Goal: Information Seeking & Learning: Understand process/instructions

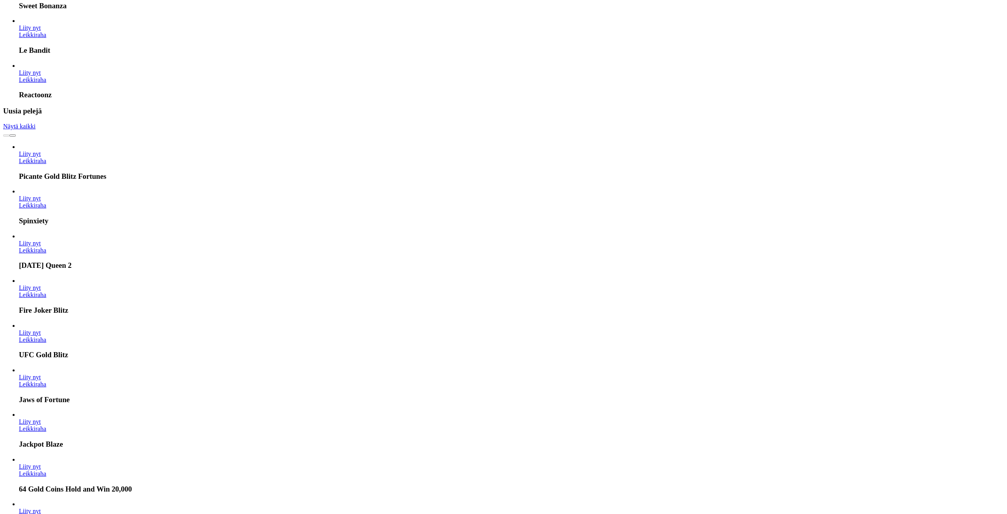
scroll to position [946, 0]
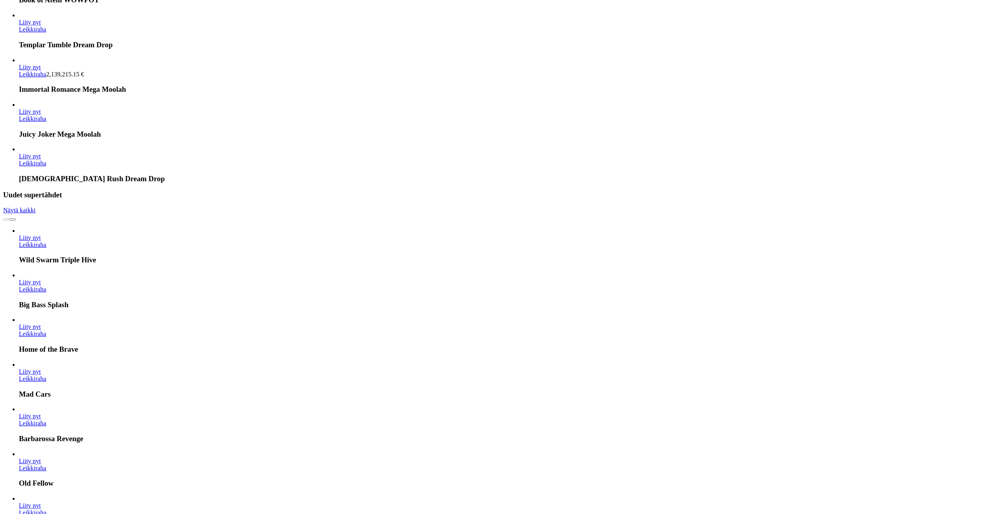
scroll to position [2914, 0]
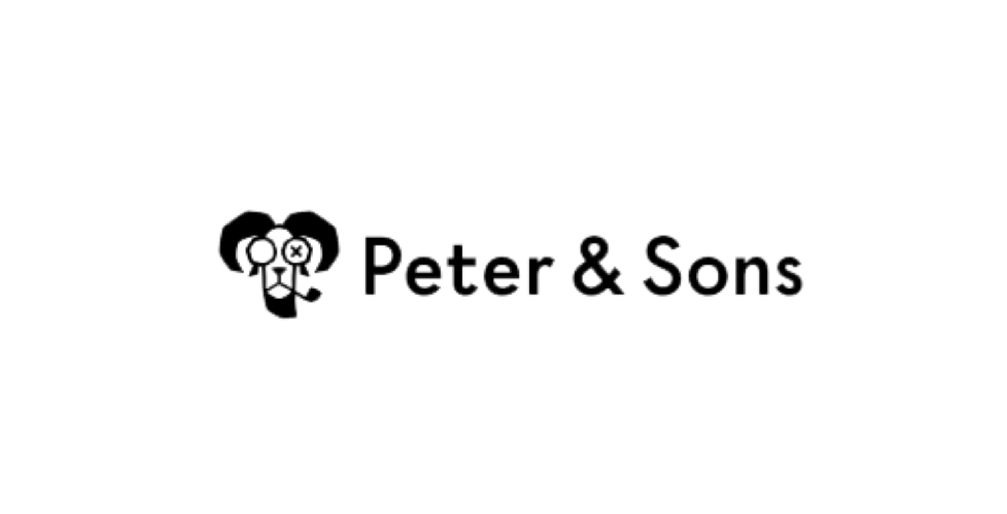
scroll to position [2914, 0]
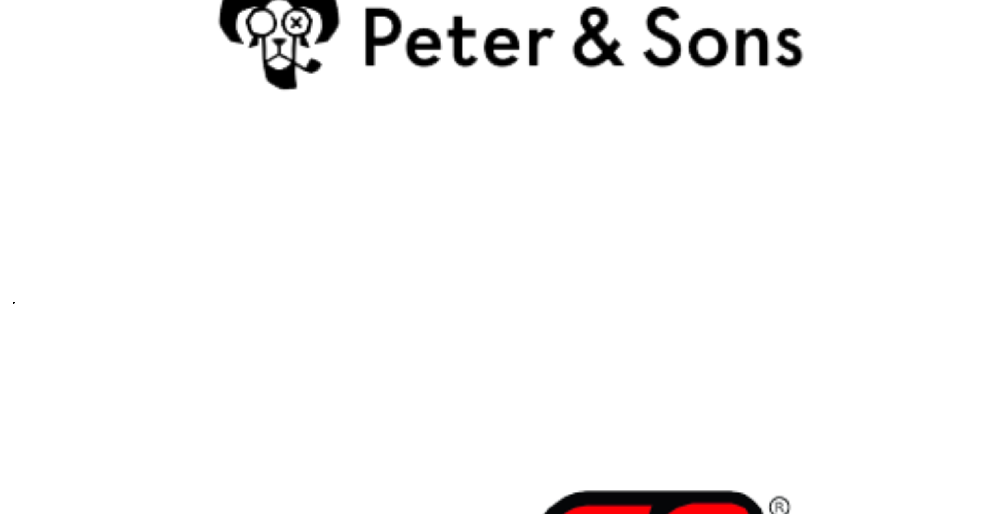
drag, startPoint x: 558, startPoint y: 366, endPoint x: 580, endPoint y: 533, distance: 167.7
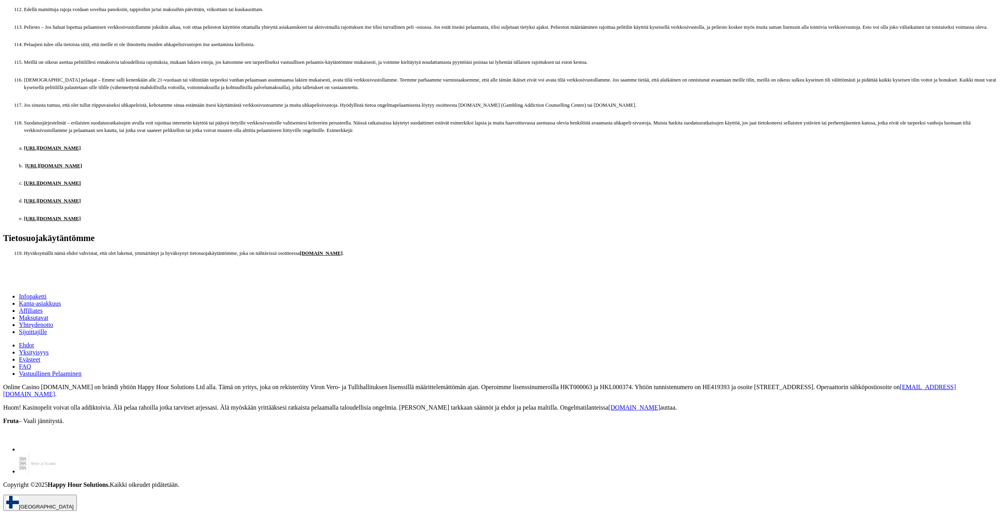
scroll to position [6204, 0]
drag, startPoint x: 398, startPoint y: 301, endPoint x: 405, endPoint y: 380, distance: 78.7
click at [34, 342] on span "Ehdot" at bounding box center [26, 345] width 15 height 7
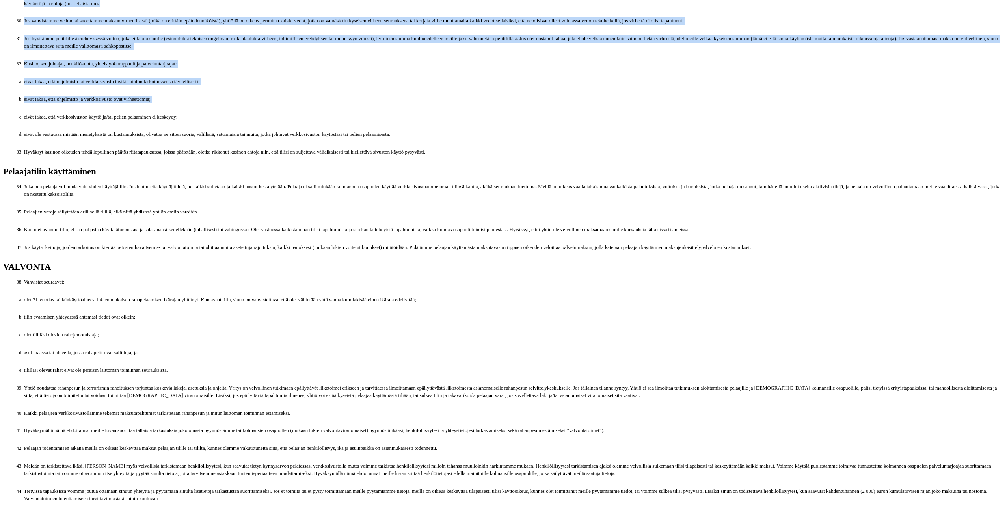
scroll to position [867, 0]
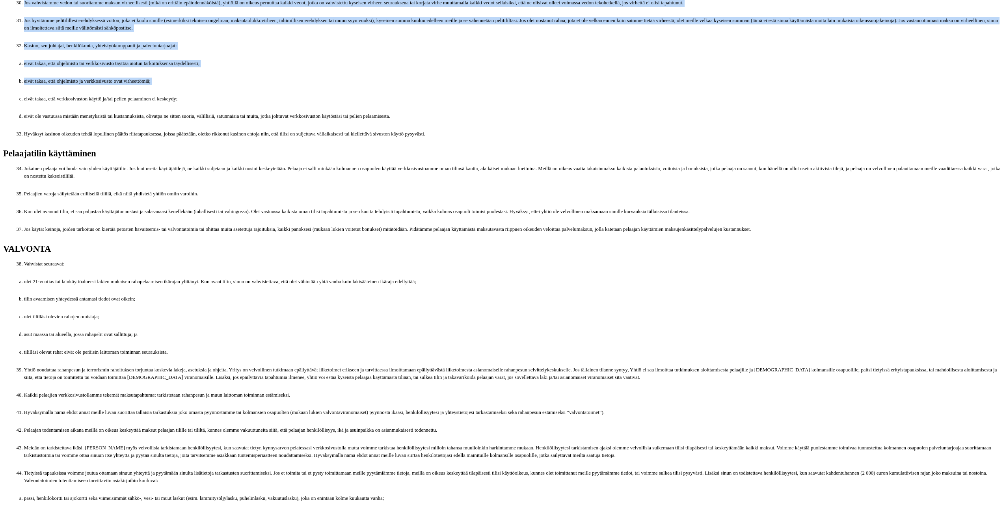
drag, startPoint x: 98, startPoint y: 47, endPoint x: 322, endPoint y: 318, distance: 351.8
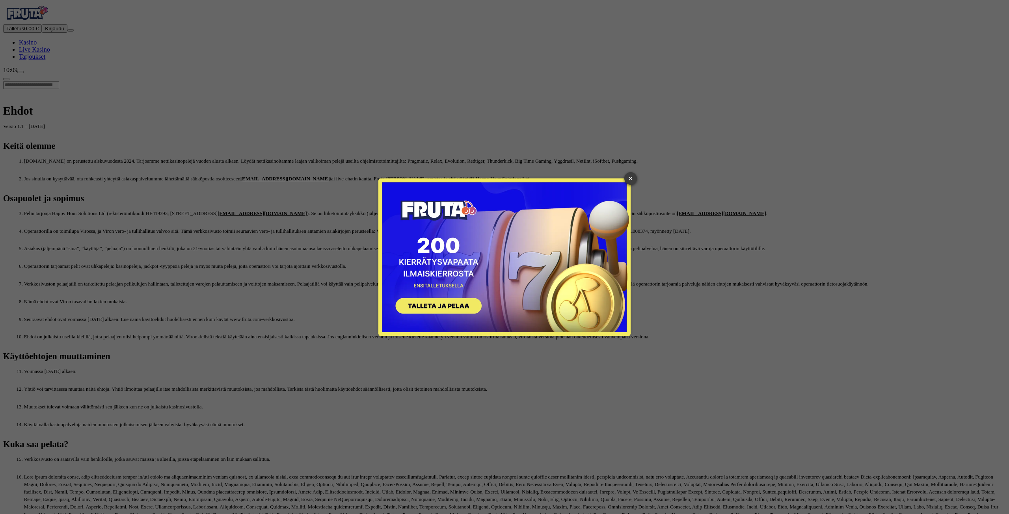
click at [628, 175] on link "×" at bounding box center [630, 178] width 13 height 13
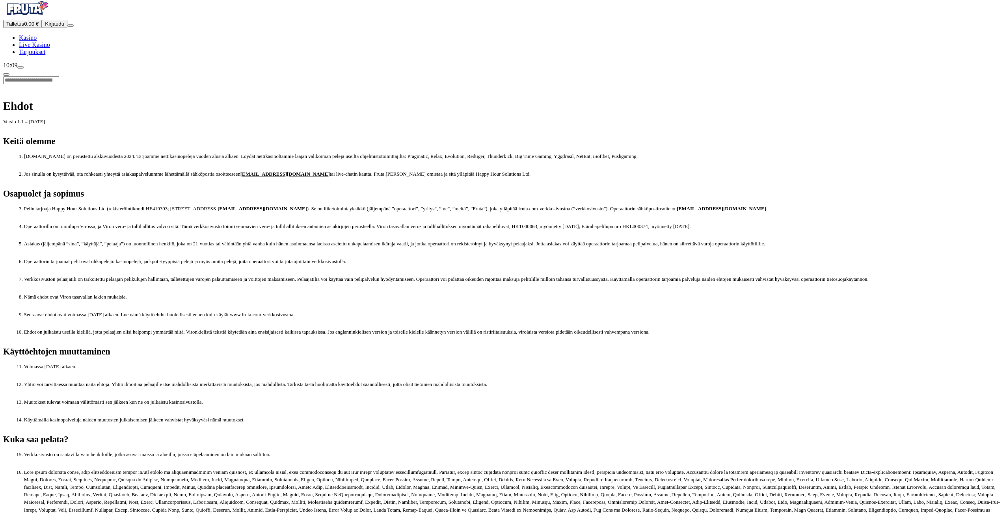
drag, startPoint x: 439, startPoint y: 103, endPoint x: 428, endPoint y: 128, distance: 27.0
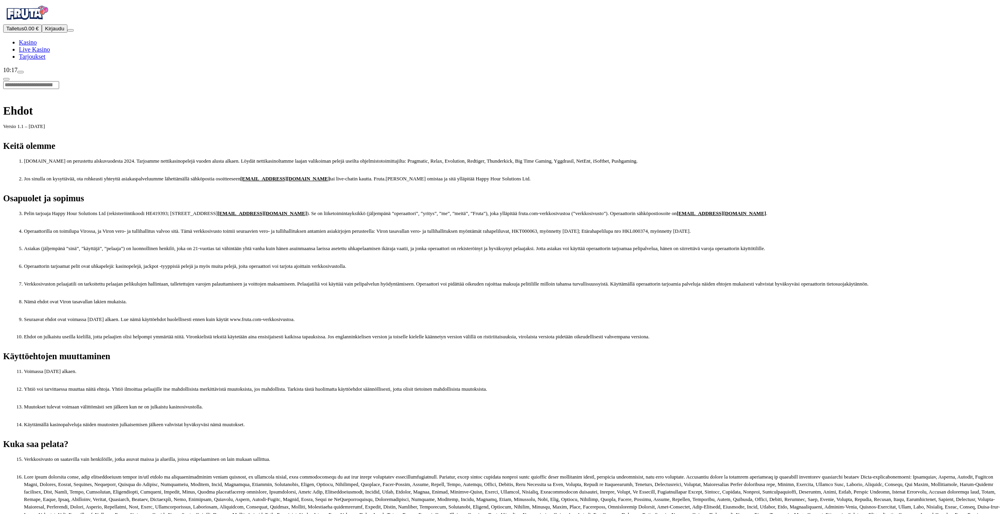
click at [115, 141] on h2 "Keitä olemme" at bounding box center [503, 146] width 1000 height 11
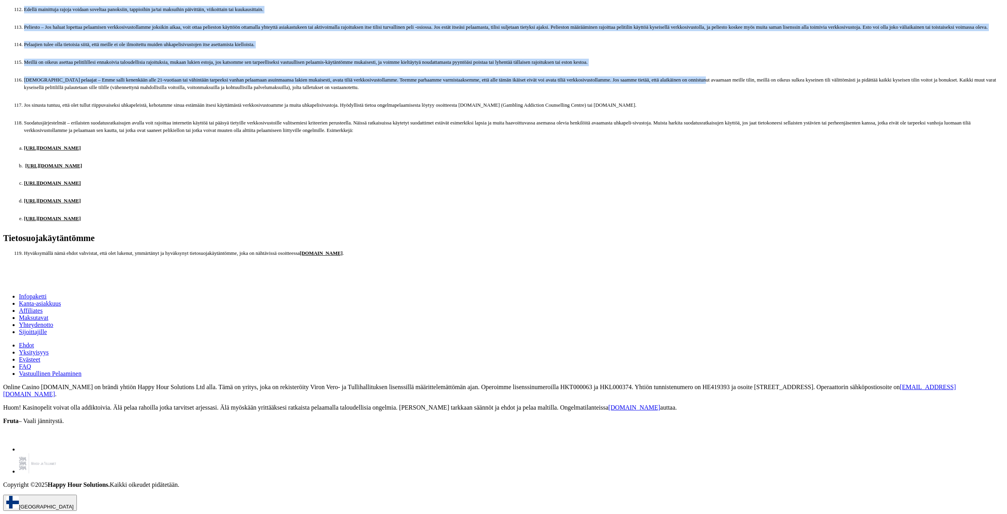
scroll to position [6204, 0]
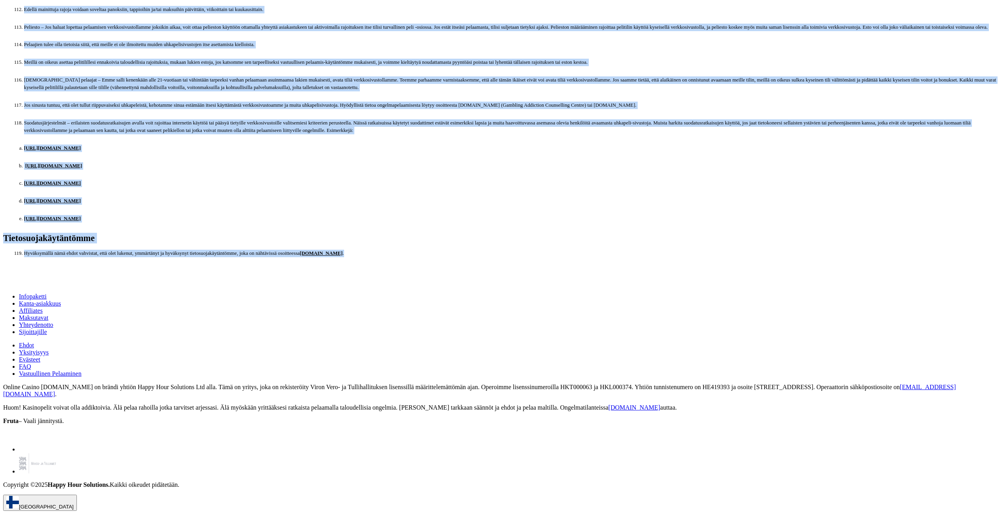
drag, startPoint x: 100, startPoint y: 44, endPoint x: 595, endPoint y: 255, distance: 537.6
copy div "Lorem Ipsumd 4.0 – 24. sitametcon 3457 Adipi elitse Doeiu.tem in utlaboreet dol…"
